Goal: Complete application form: Complete application form

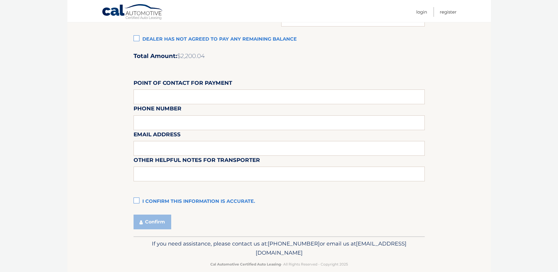
scroll to position [490, 0]
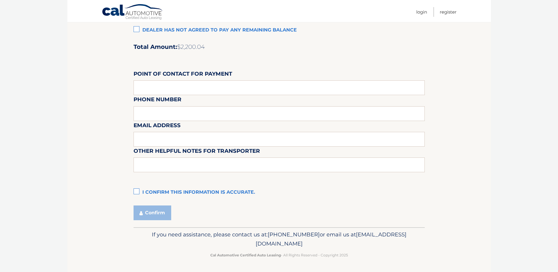
click at [140, 192] on label "I confirm this information is accurate." at bounding box center [279, 193] width 291 height 12
click at [0, 0] on input "I confirm this information is accurate." at bounding box center [0, 0] width 0 height 0
click at [153, 87] on input "text" at bounding box center [279, 87] width 291 height 15
type input "[PERSON_NAME]"
click at [156, 115] on div "Email Address" at bounding box center [279, 108] width 291 height 26
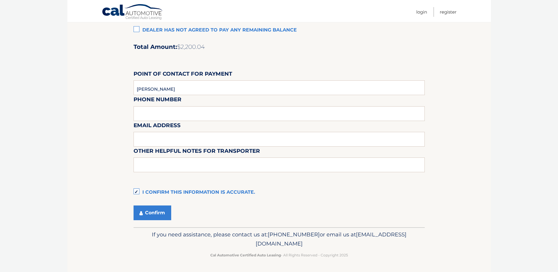
click at [156, 115] on div "Email Address" at bounding box center [279, 108] width 291 height 26
click at [145, 114] on div "Email Address" at bounding box center [279, 108] width 291 height 26
click at [138, 137] on input "text" at bounding box center [279, 139] width 291 height 15
type input "[EMAIL_ADDRESS][DOMAIN_NAME]"
click at [145, 212] on button "Confirm" at bounding box center [153, 212] width 38 height 15
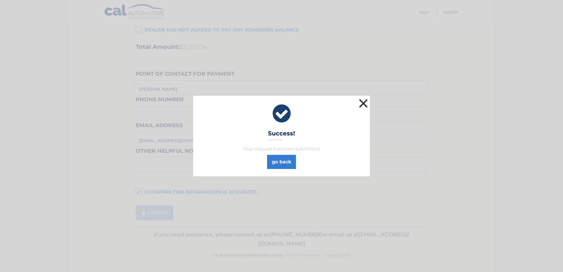
click at [364, 99] on button "×" at bounding box center [363, 103] width 12 height 12
